Goal: Task Accomplishment & Management: Manage account settings

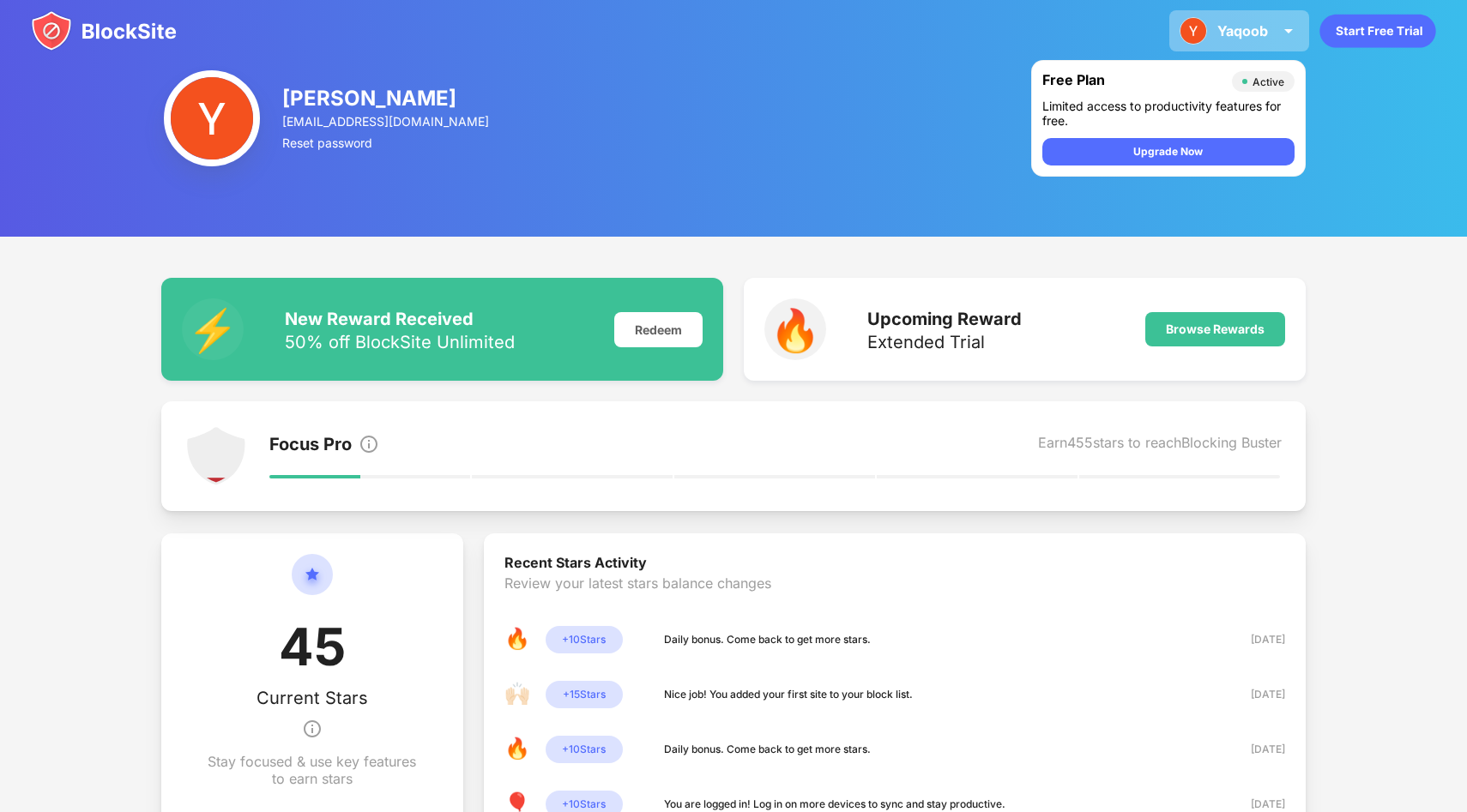
click at [1231, 40] on div "[PERSON_NAME] Ahmad View Account Insights Premium Rewards Settings Support Log …" at bounding box center [1238, 31] width 139 height 42
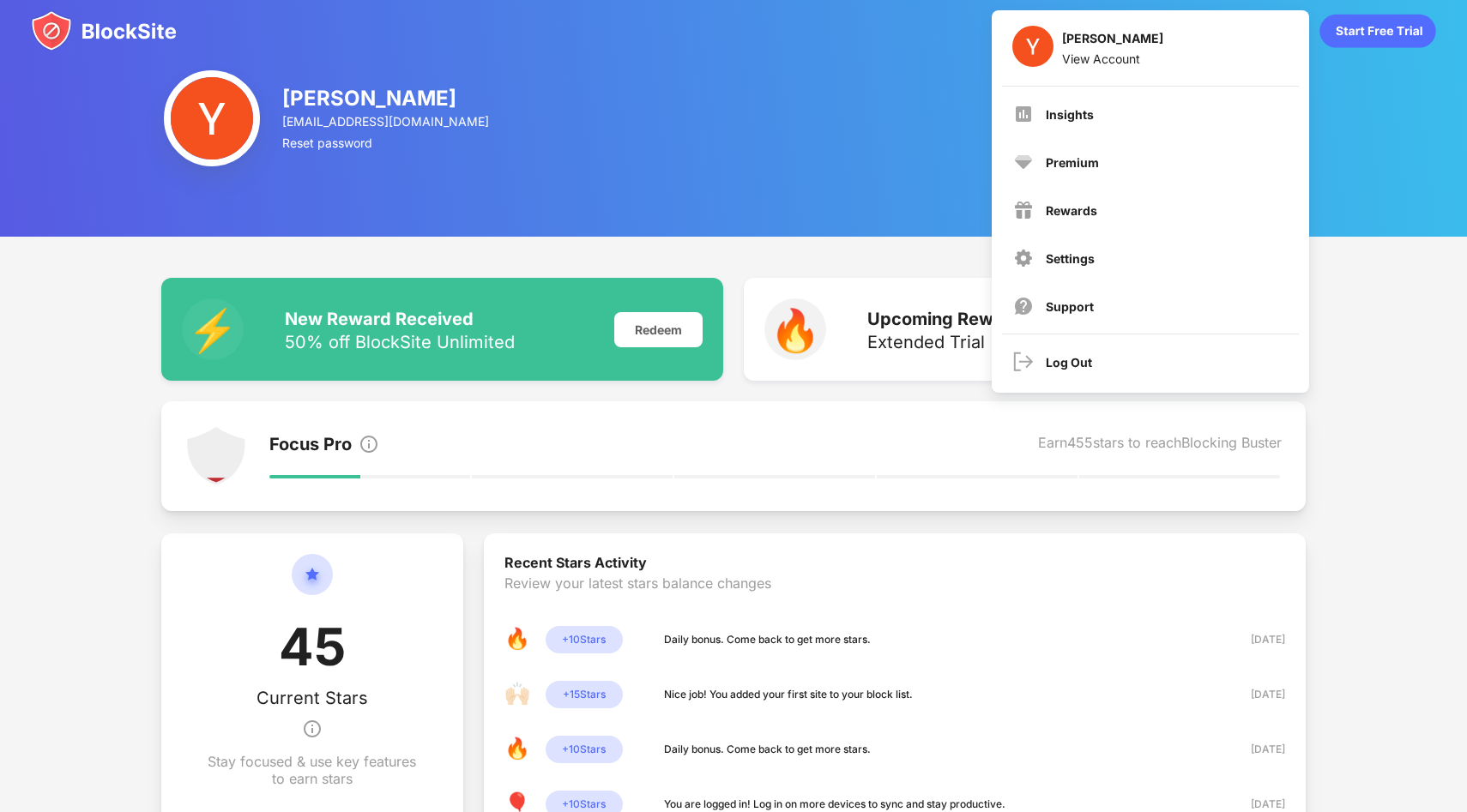
click at [953, 210] on div "[PERSON_NAME] [EMAIL_ADDRESS][DOMAIN_NAME] Reset password Free Plan Active Limi…" at bounding box center [734, 118] width 1467 height 236
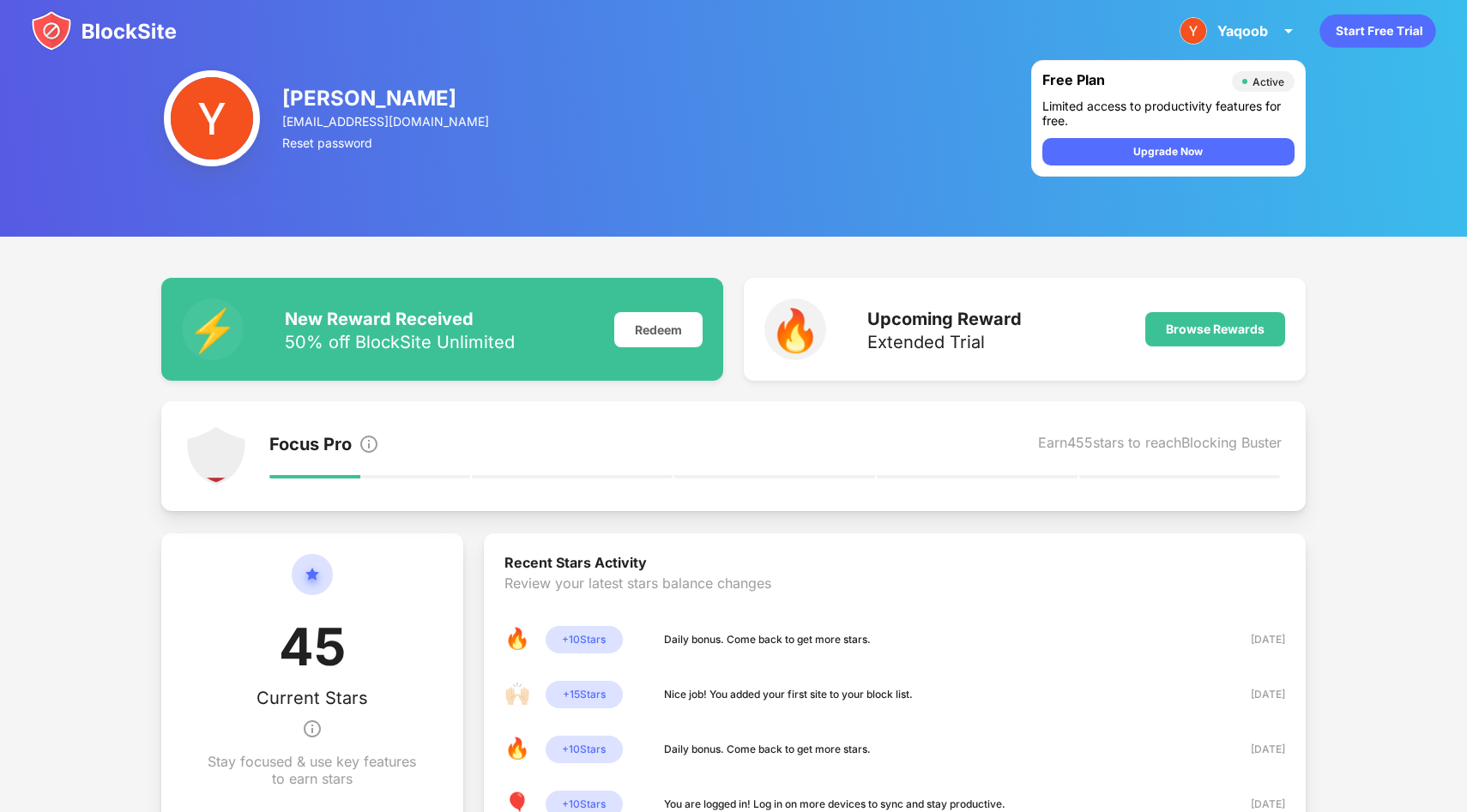
click at [333, 99] on div "[PERSON_NAME]" at bounding box center [387, 98] width 210 height 25
click at [229, 126] on img at bounding box center [211, 118] width 96 height 96
click at [1252, 23] on div "Yaqoob" at bounding box center [1242, 31] width 50 height 17
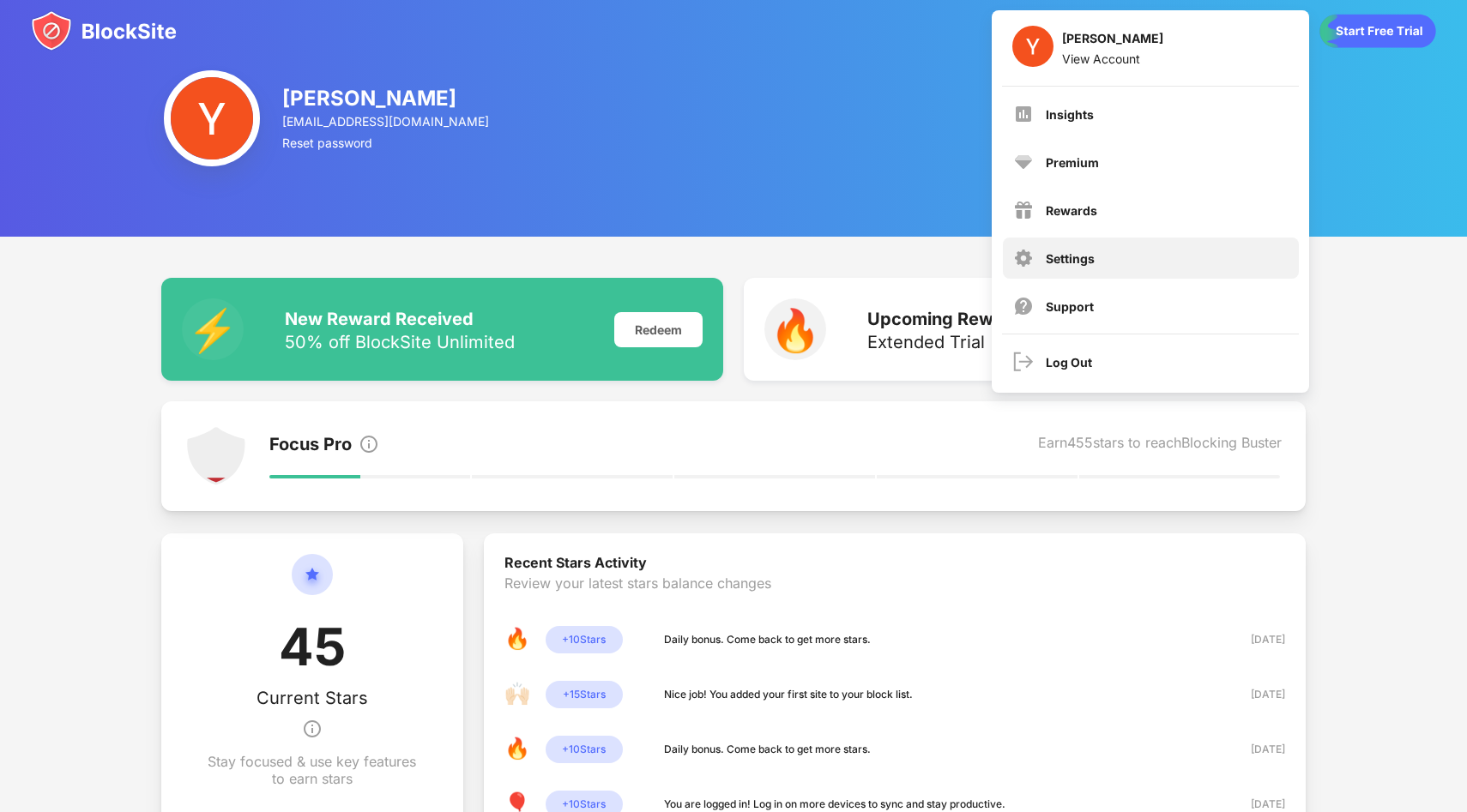
click at [1096, 240] on div "Settings" at bounding box center [1151, 258] width 296 height 42
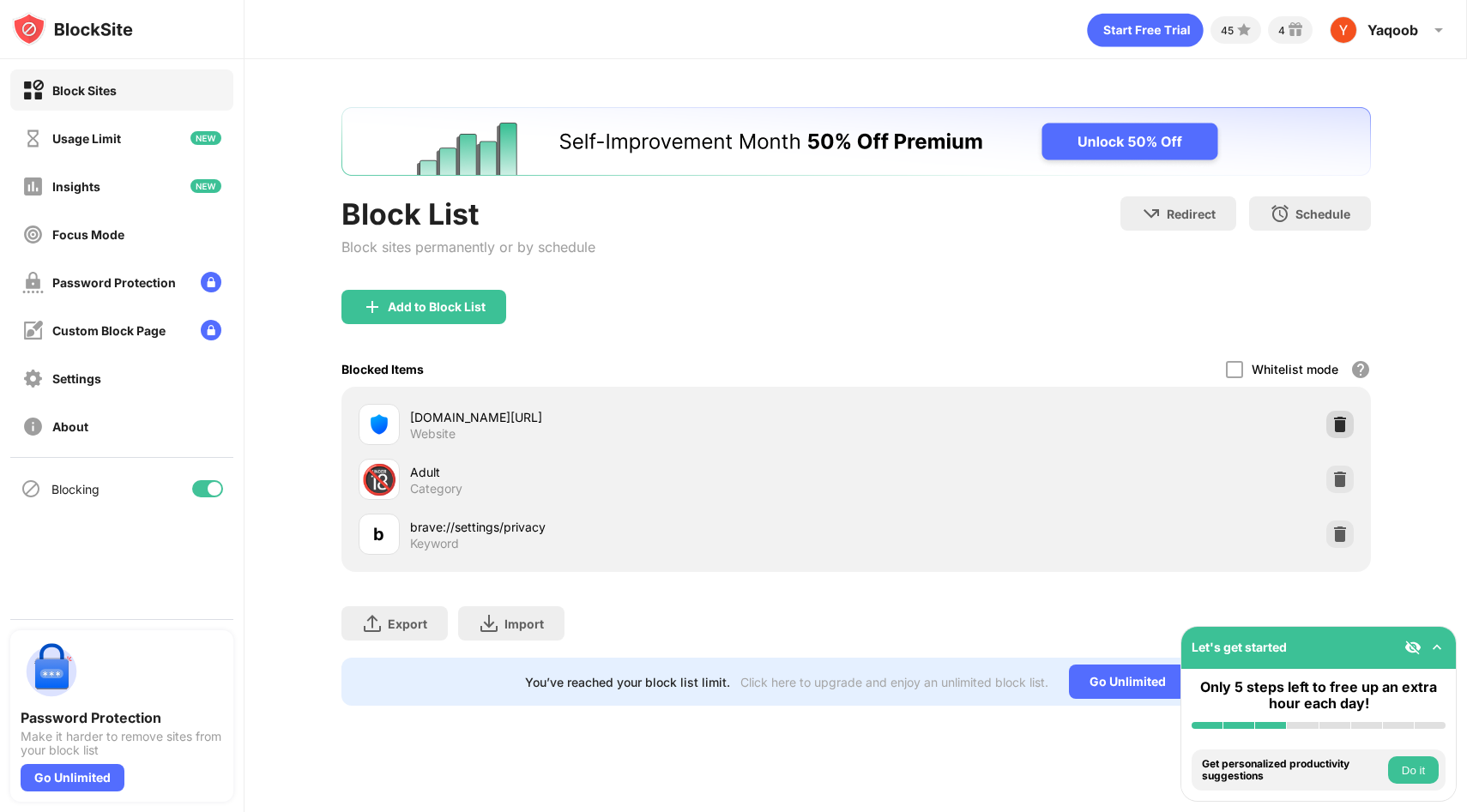
click at [1340, 417] on img at bounding box center [1340, 424] width 17 height 17
